Goal: Task Accomplishment & Management: Manage account settings

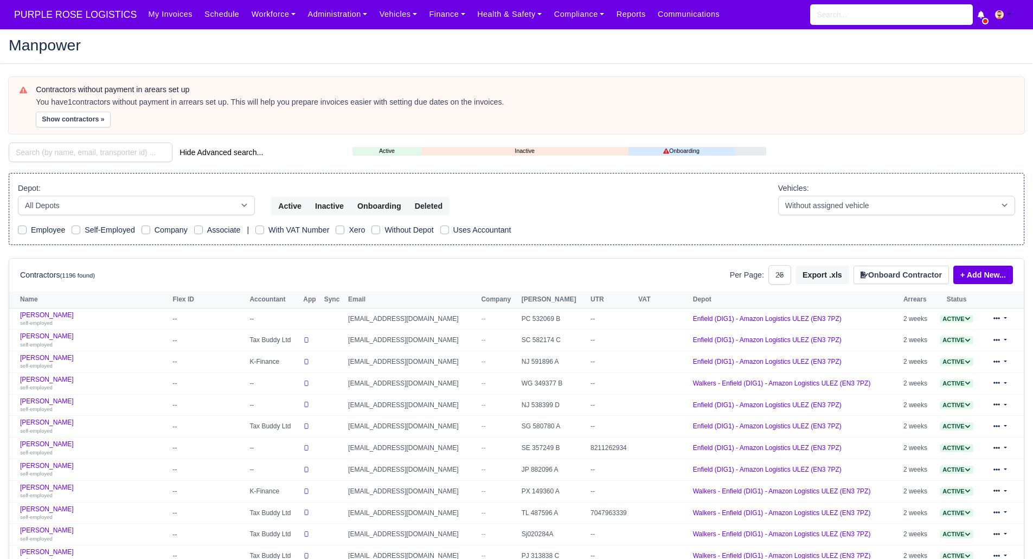
select select "25"
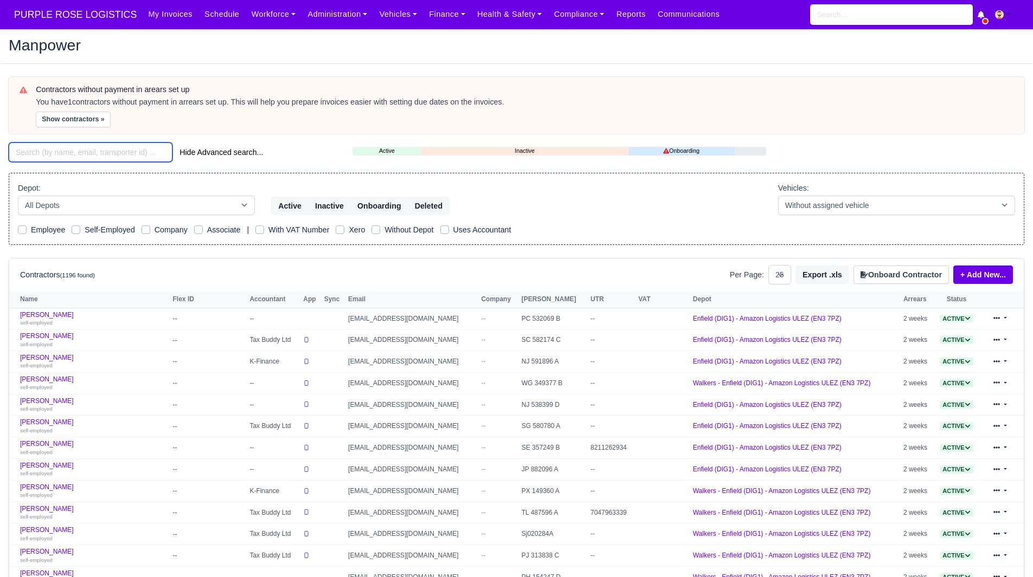
click at [90, 150] on input "search" at bounding box center [91, 153] width 164 height 20
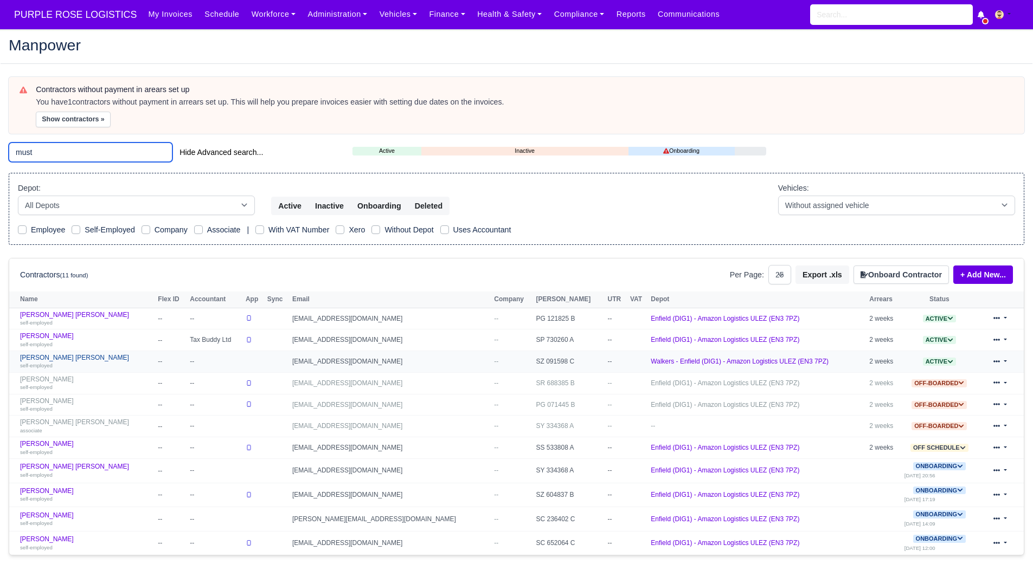
type input "must"
click at [99, 356] on link "Mustapha Ibrahim Abdulkadir self-employed" at bounding box center [86, 362] width 132 height 16
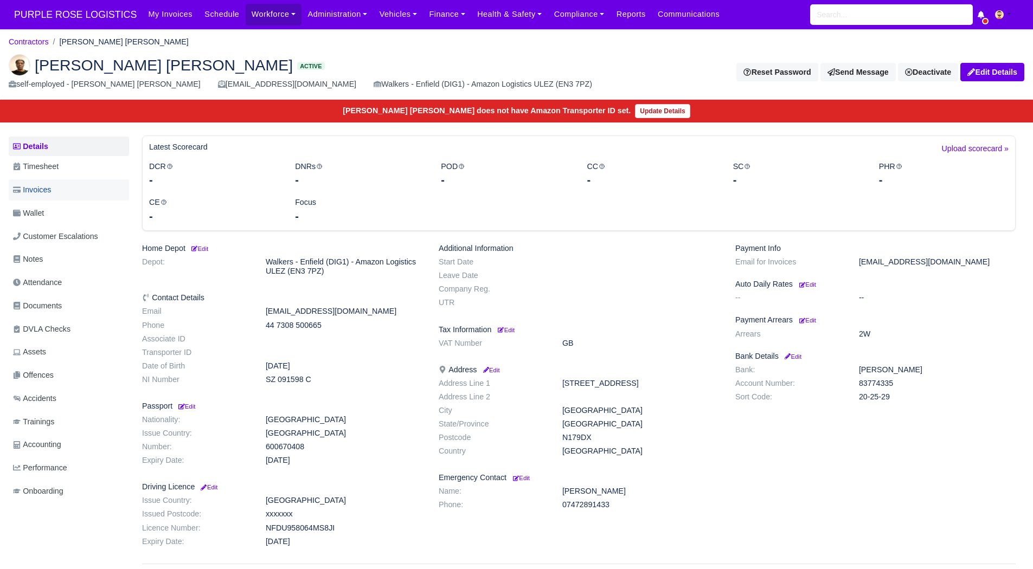
click at [46, 189] on span "Invoices" at bounding box center [32, 190] width 38 height 12
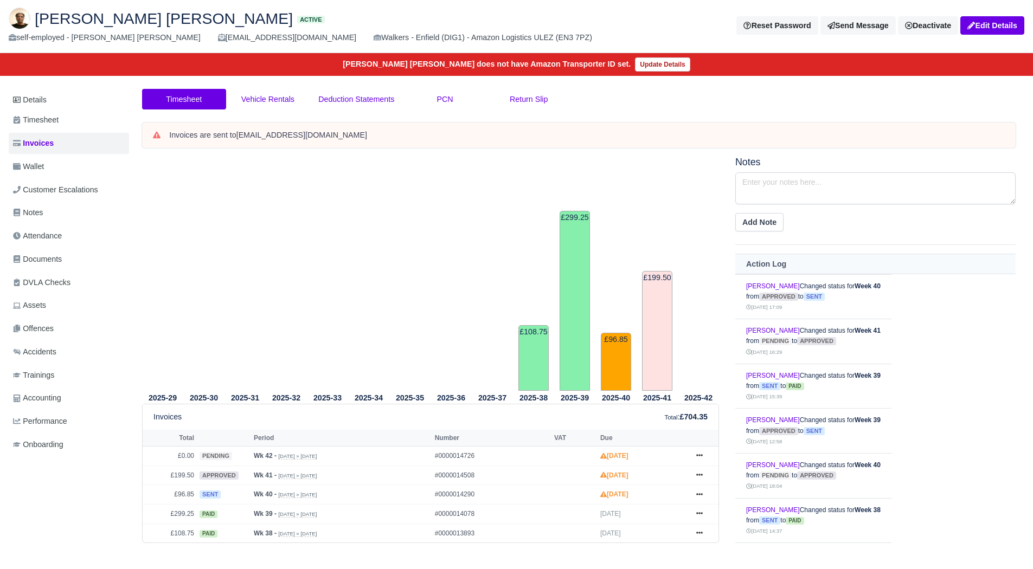
scroll to position [94, 0]
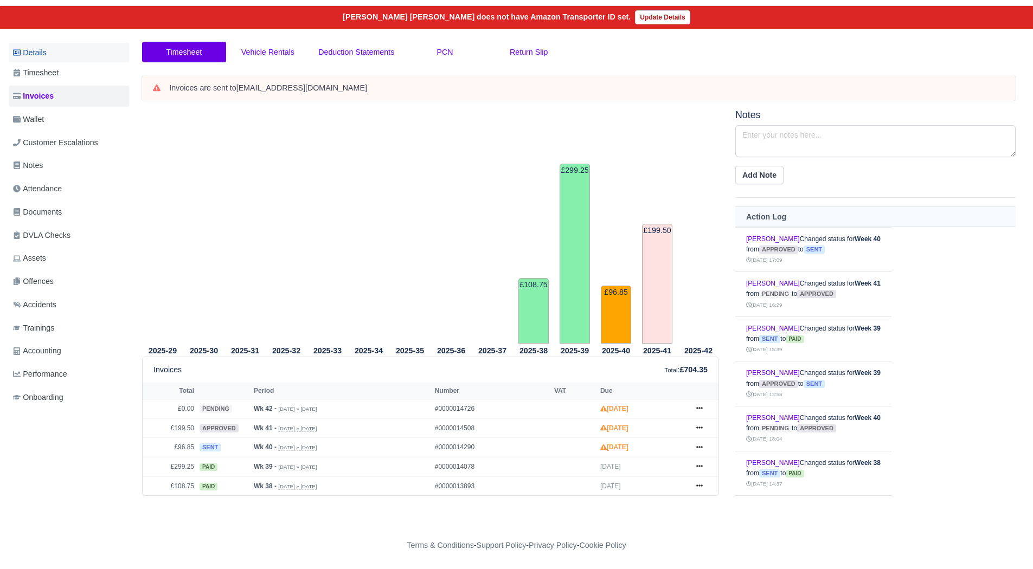
click at [50, 56] on link "Details" at bounding box center [69, 53] width 120 height 20
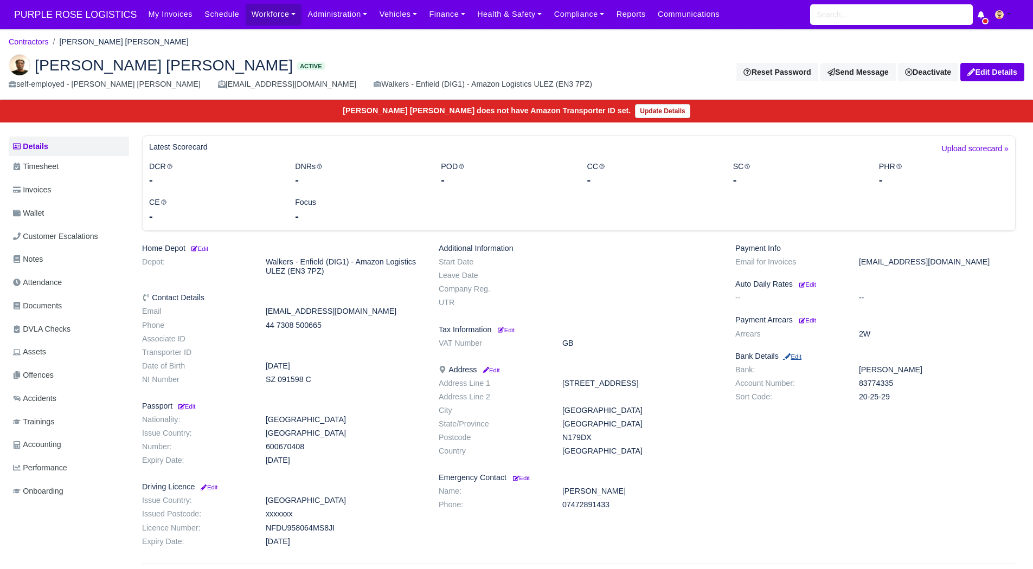
click at [801, 360] on small "Edit" at bounding box center [792, 356] width 18 height 7
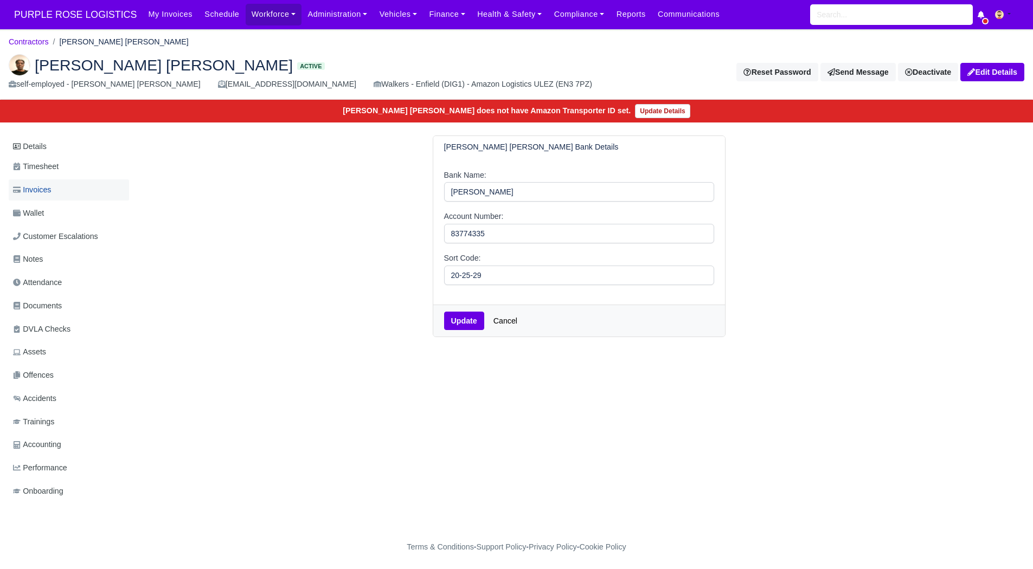
click at [42, 191] on span "Invoices" at bounding box center [32, 190] width 38 height 12
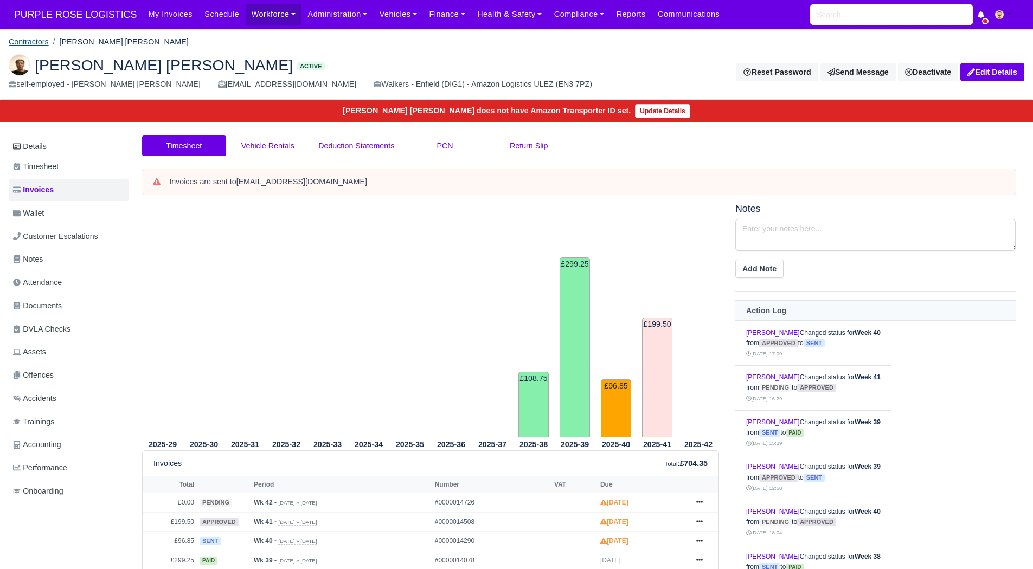
click at [40, 40] on link "Contractors" at bounding box center [29, 41] width 40 height 9
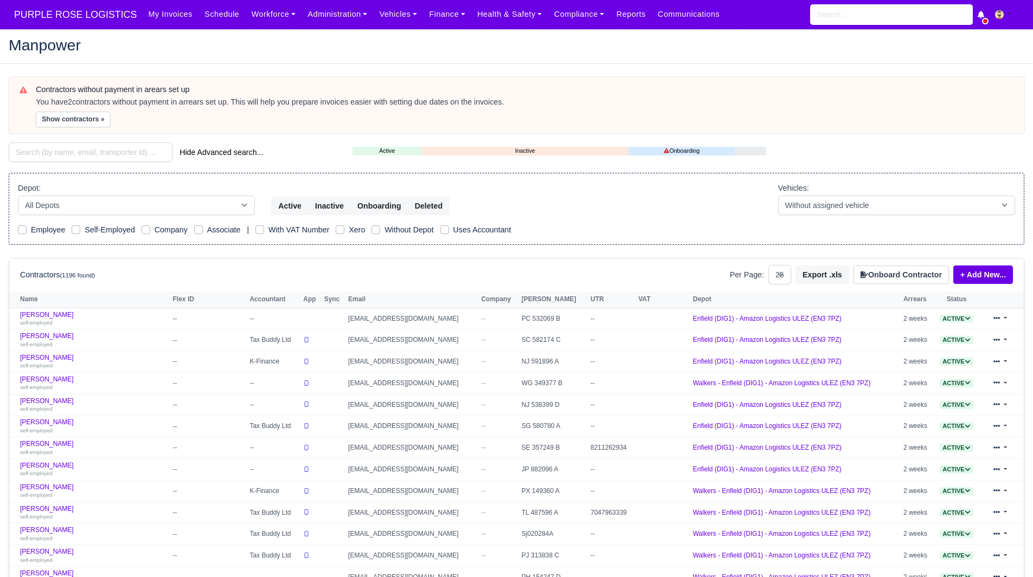
select select "25"
click at [111, 188] on div "Depot: All Depots DHP1 Enfield (DIG1) - Amazon Logistics ULEZ (EN3 7PZ) Harlow …" at bounding box center [136, 198] width 237 height 33
click at [104, 202] on select "All Depots DHP1 Enfield (DIG1) - Amazon Logistics ULEZ (EN3 7PZ) Harlow (DHW1) …" at bounding box center [136, 206] width 237 height 20
click at [87, 153] on input "search" at bounding box center [91, 153] width 164 height 20
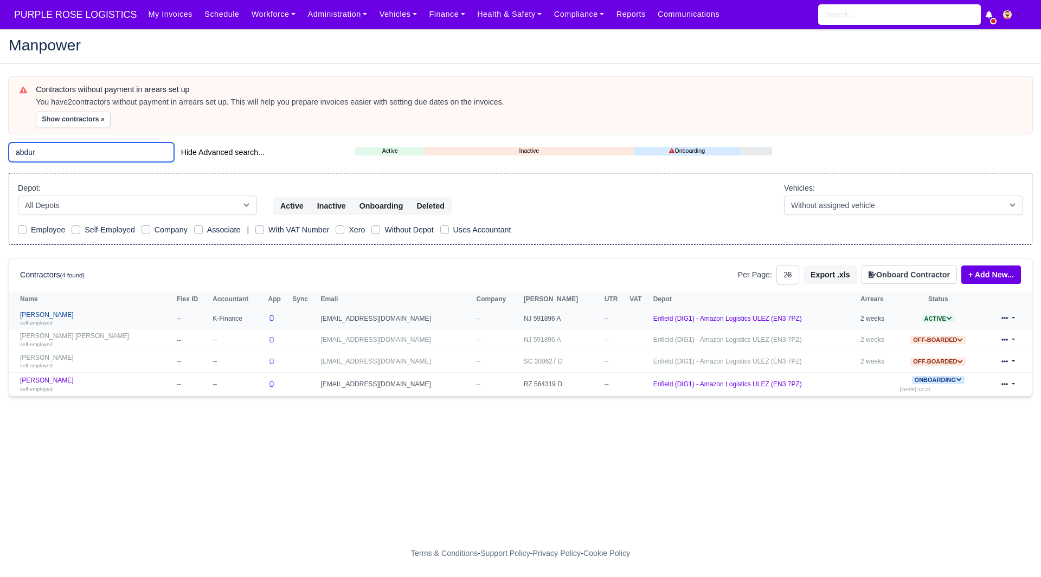
type input "abdur"
click at [68, 313] on link "Abdur Rahim Munim self-employed" at bounding box center [95, 319] width 151 height 16
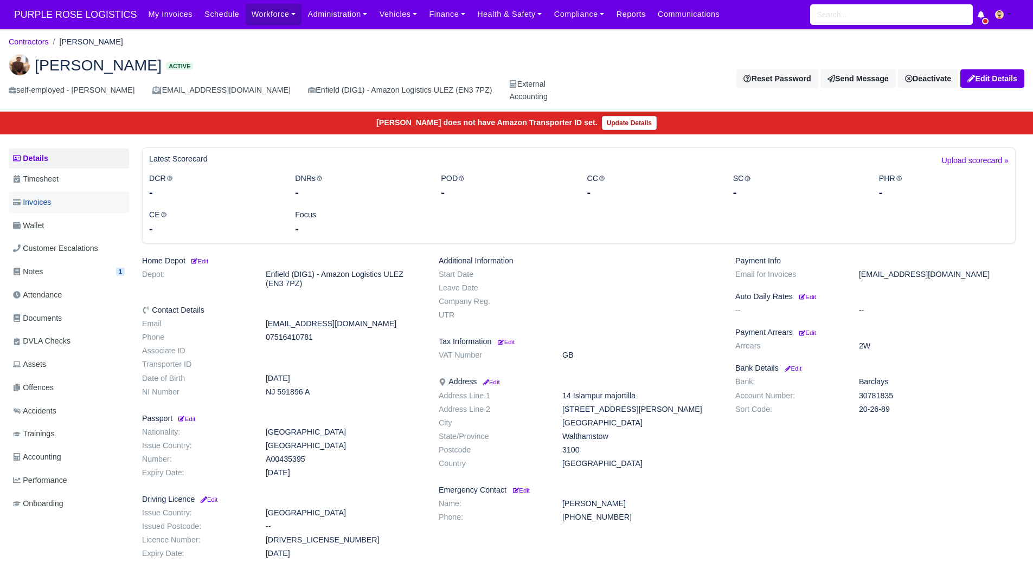
click at [83, 203] on link "Invoices" at bounding box center [69, 202] width 120 height 21
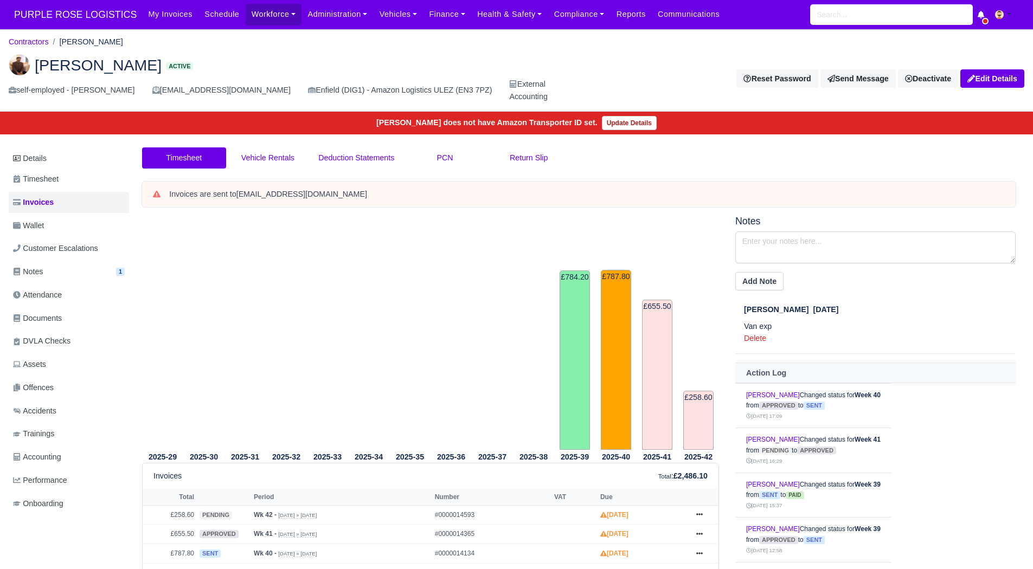
click at [48, 225] on link "Wallet" at bounding box center [69, 225] width 120 height 21
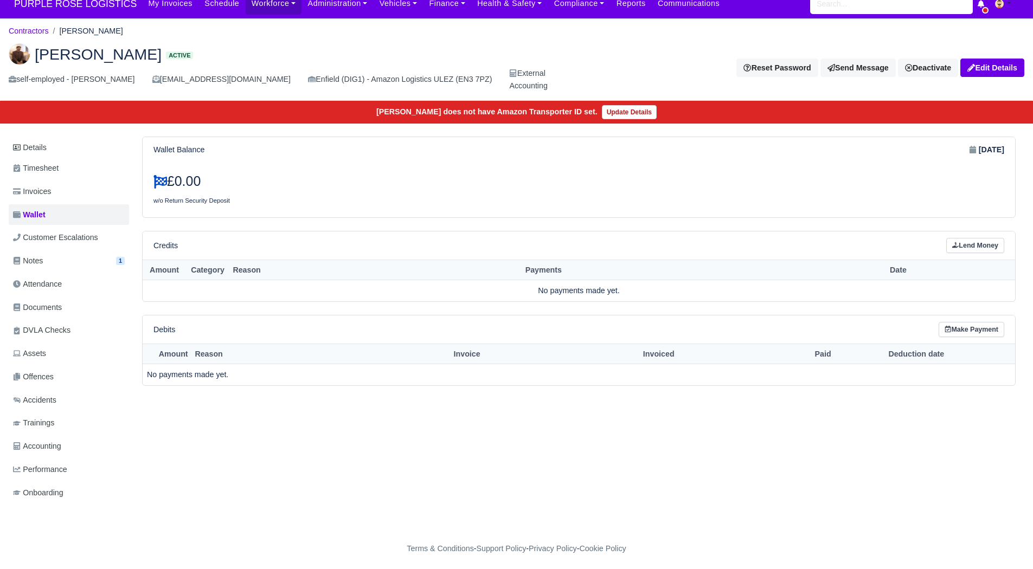
scroll to position [14, 0]
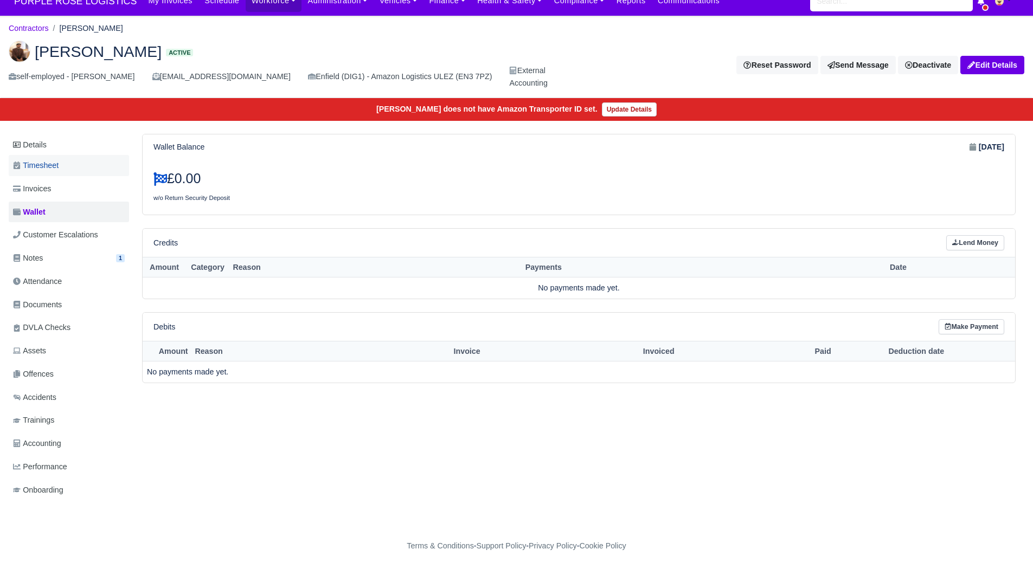
click at [52, 162] on span "Timesheet" at bounding box center [36, 165] width 46 height 12
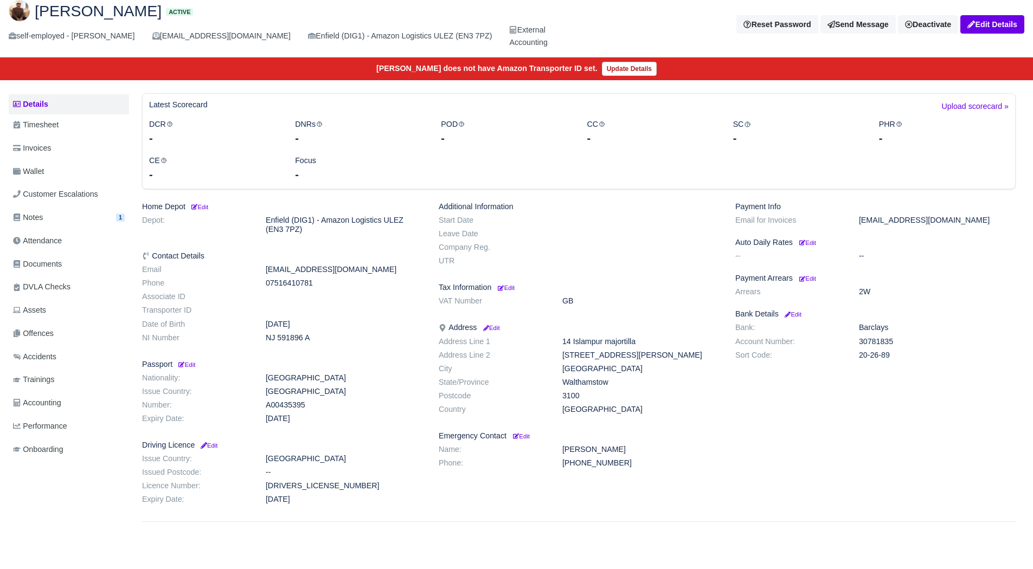
scroll to position [83, 0]
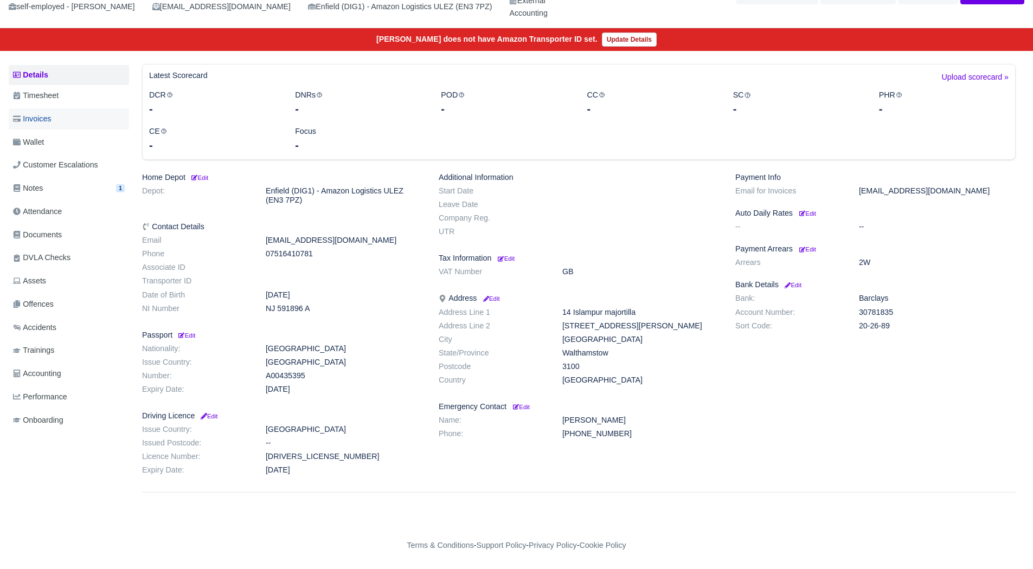
click at [73, 121] on link "Invoices" at bounding box center [69, 118] width 120 height 21
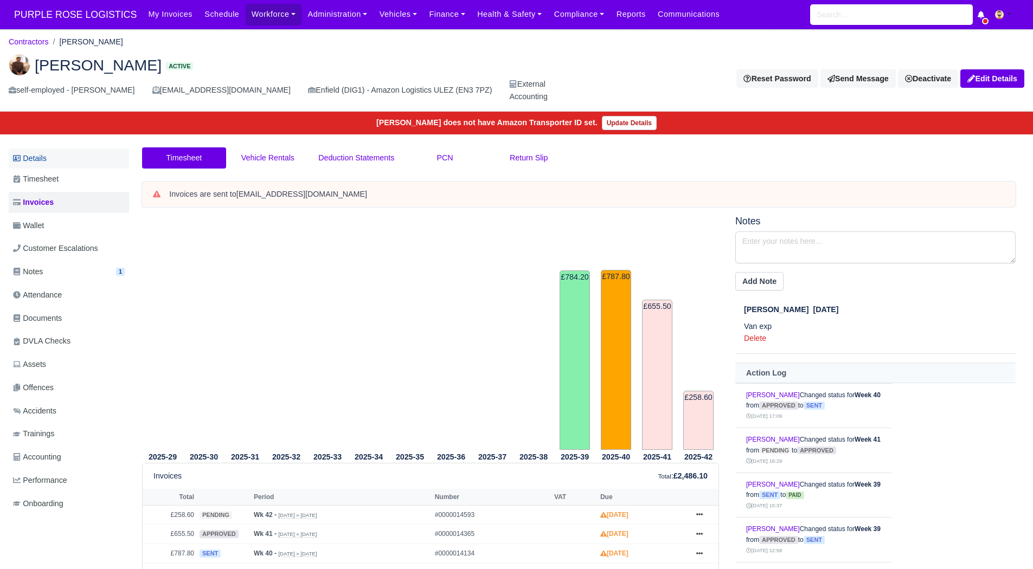
click at [69, 163] on link "Details" at bounding box center [69, 159] width 120 height 20
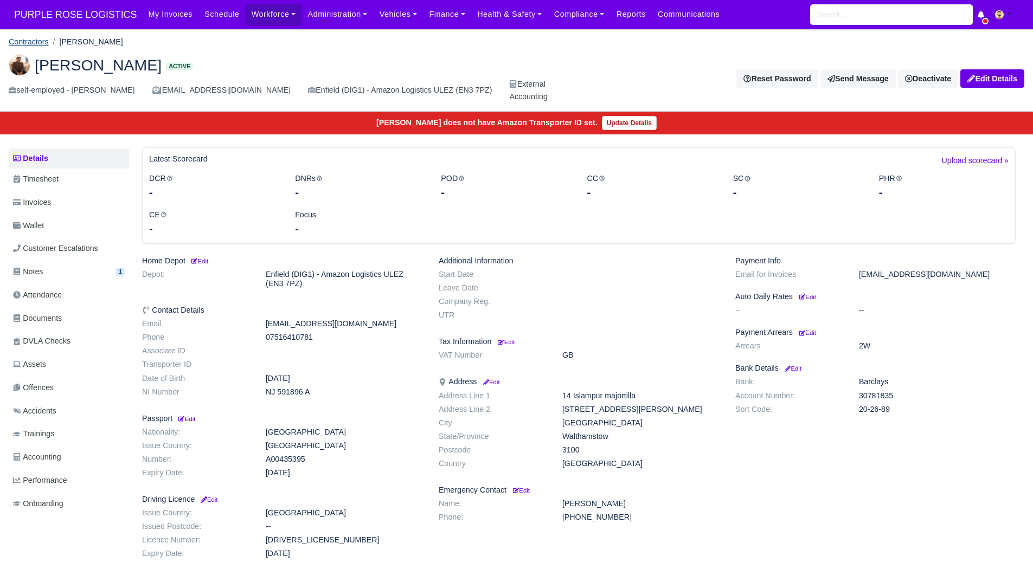
click at [30, 39] on link "Contractors" at bounding box center [29, 41] width 40 height 9
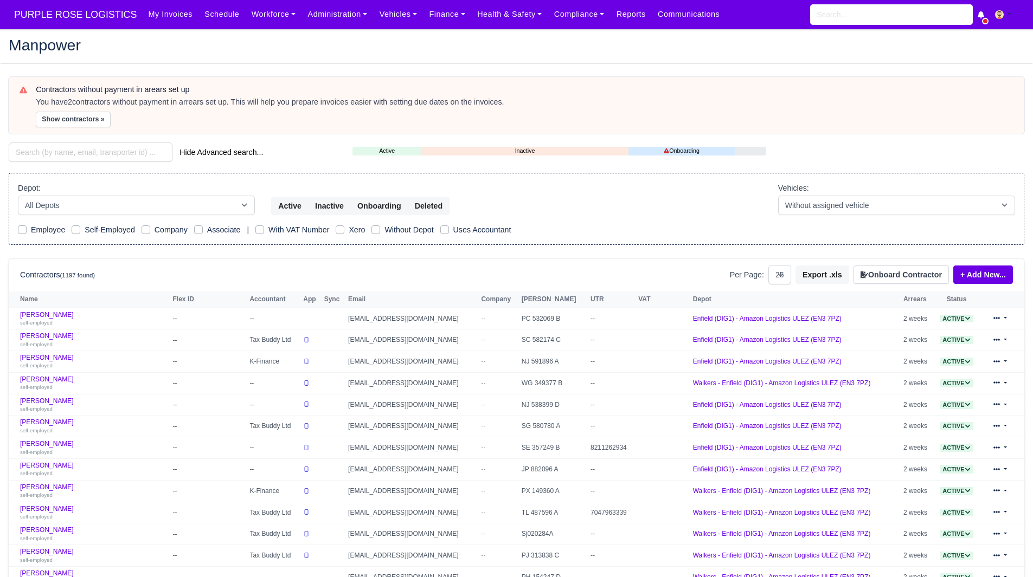
select select "25"
click at [87, 149] on input "search" at bounding box center [91, 153] width 164 height 20
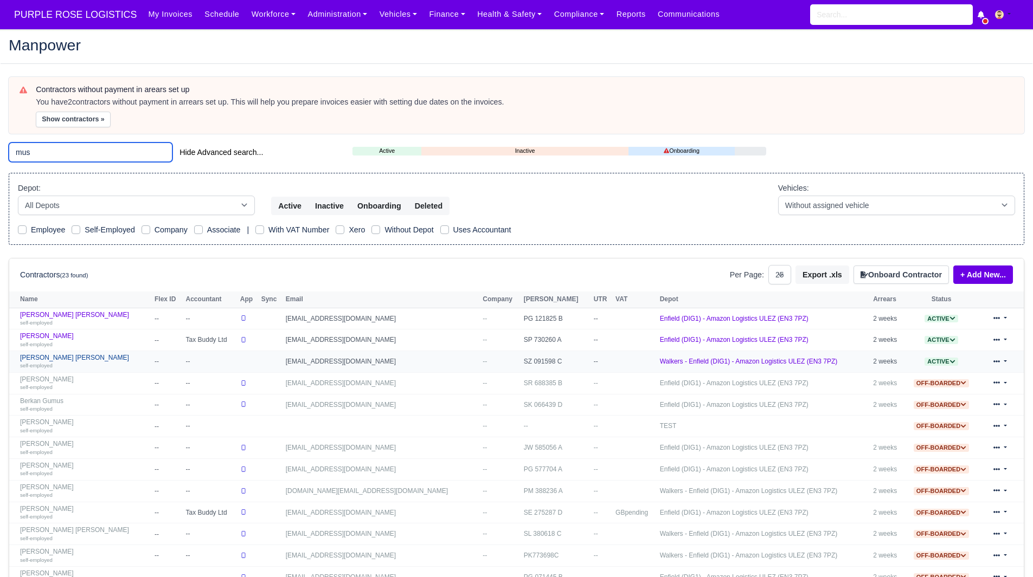
type input "mus"
click at [83, 362] on div "self-employed" at bounding box center [84, 366] width 129 height 8
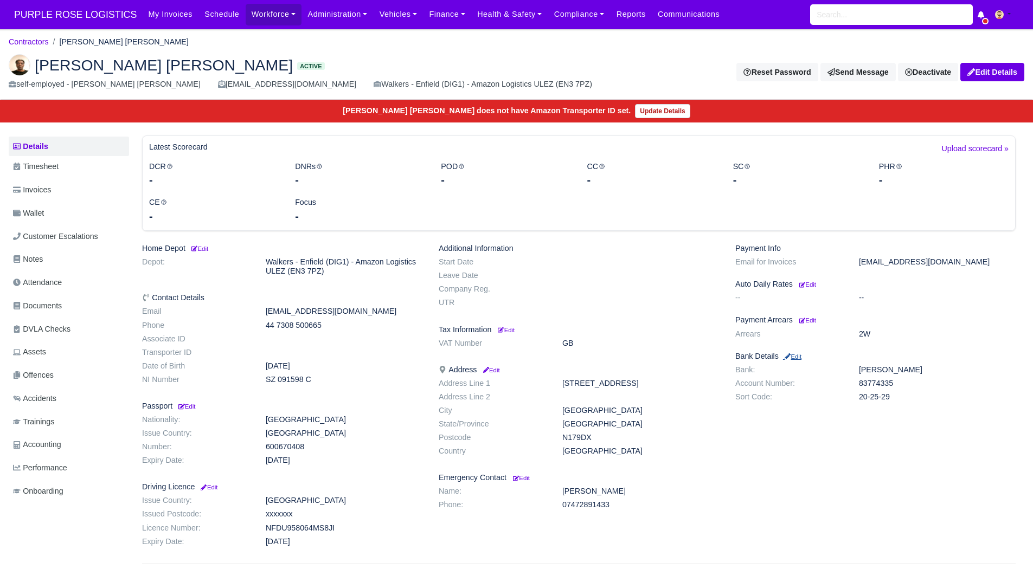
click at [799, 357] on small "Edit" at bounding box center [792, 356] width 18 height 7
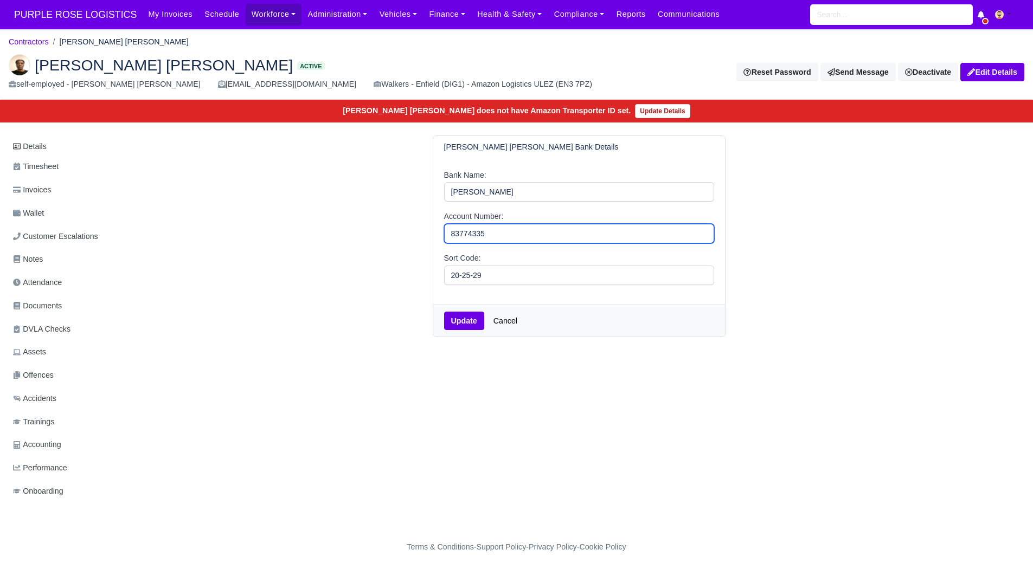
click at [468, 239] on input "83774335" at bounding box center [579, 234] width 270 height 20
paste input "84"
type input "83774384"
click at [656, 466] on div "Details Timesheet Invoices Wallet Customer Escalations Notes Attendance Documen…" at bounding box center [516, 330] width 1015 height 388
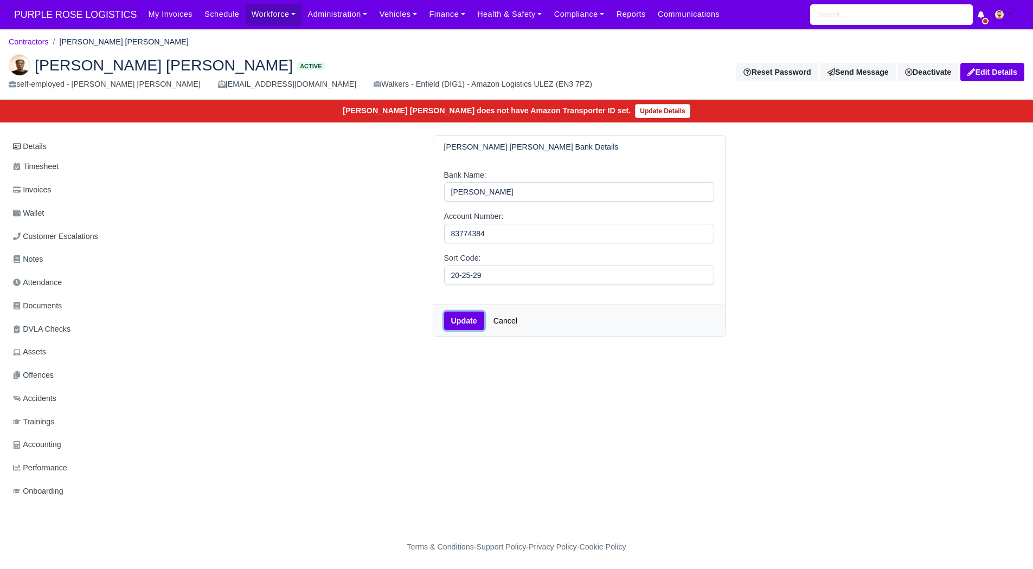
click at [447, 316] on button "Update" at bounding box center [464, 321] width 40 height 18
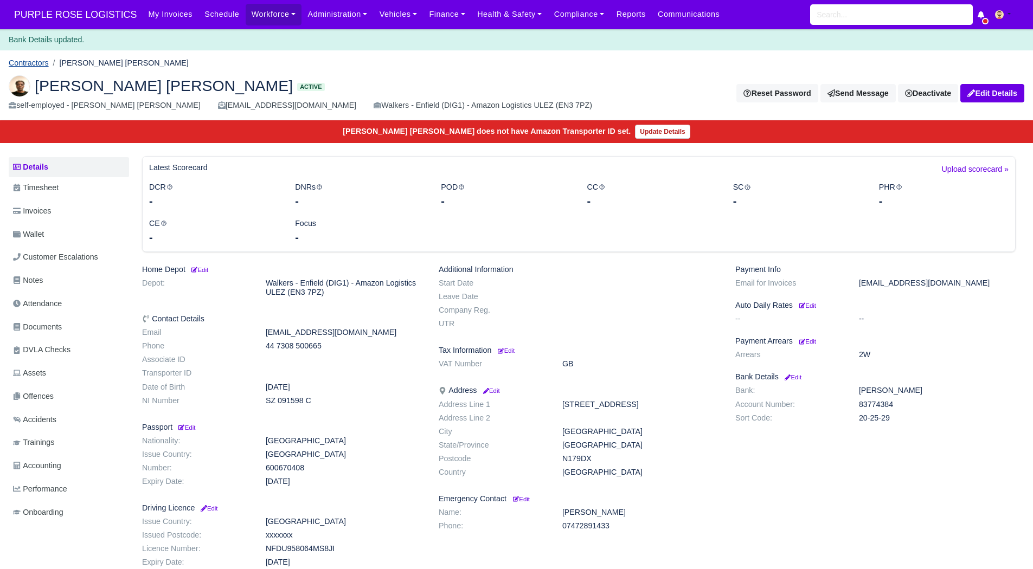
click at [15, 63] on link "Contractors" at bounding box center [29, 63] width 40 height 9
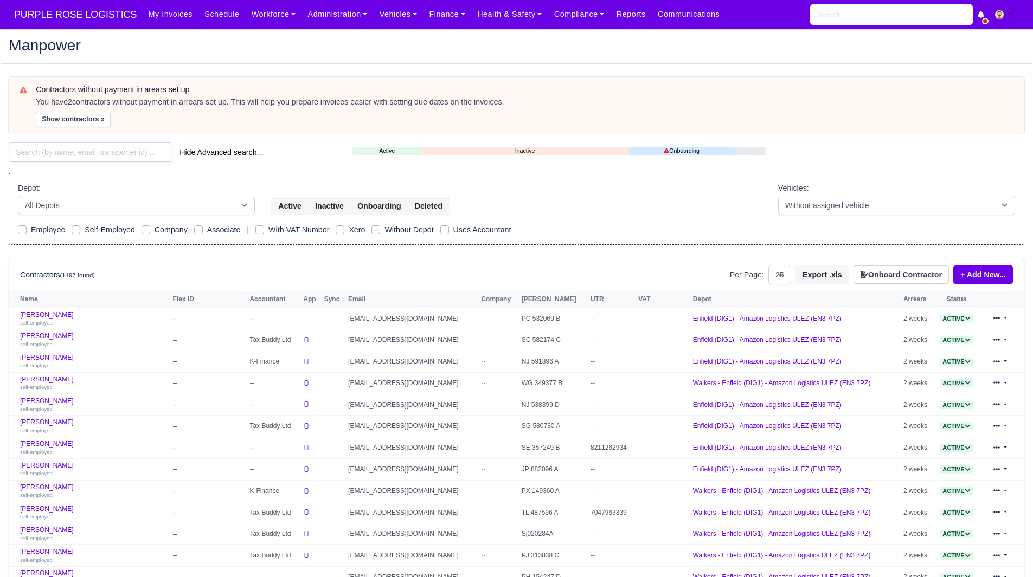
select select "25"
